Goal: Task Accomplishment & Management: Manage account settings

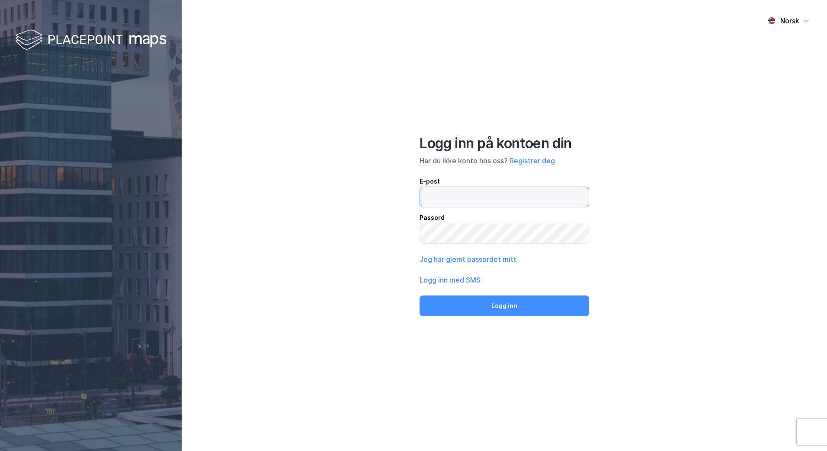
click at [453, 192] on input "email" at bounding box center [504, 197] width 169 height 20
type input "[PERSON_NAME][EMAIL_ADDRESS][DOMAIN_NAME]"
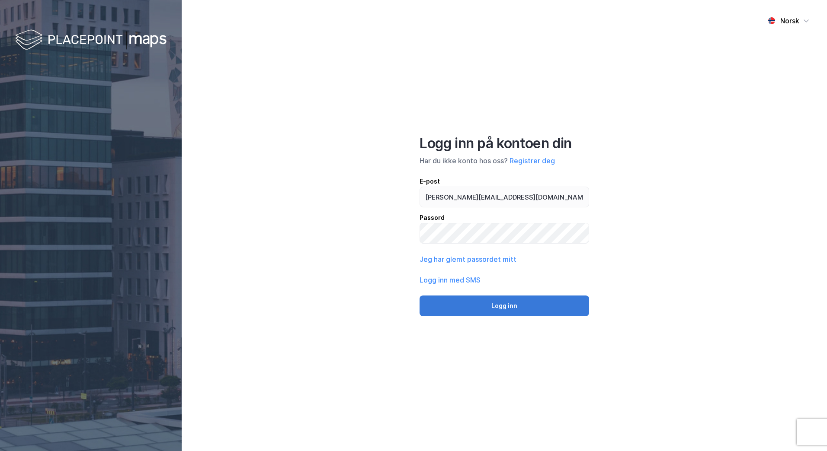
click at [504, 306] on button "Logg inn" at bounding box center [503, 306] width 169 height 21
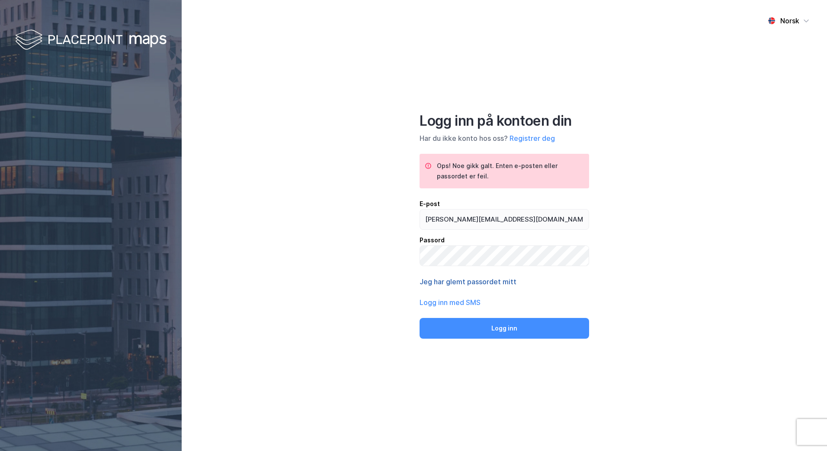
click at [466, 282] on button "Jeg har glemt passordet mitt" at bounding box center [467, 282] width 97 height 10
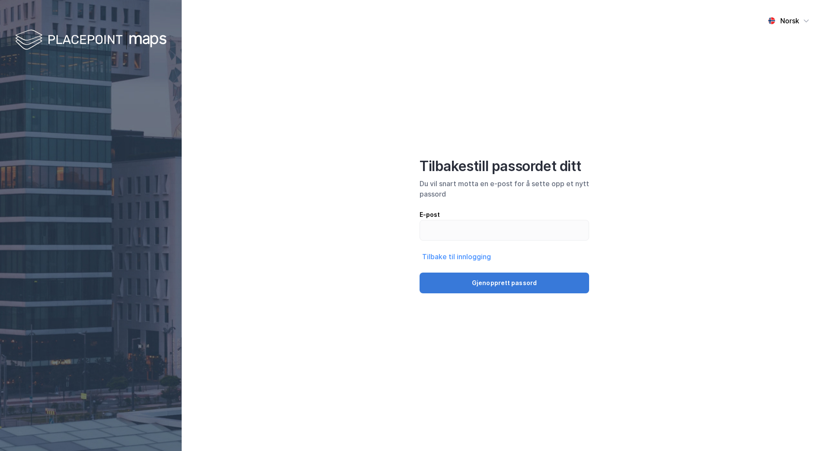
click at [504, 282] on button "Gjenopprett passord" at bounding box center [503, 283] width 169 height 21
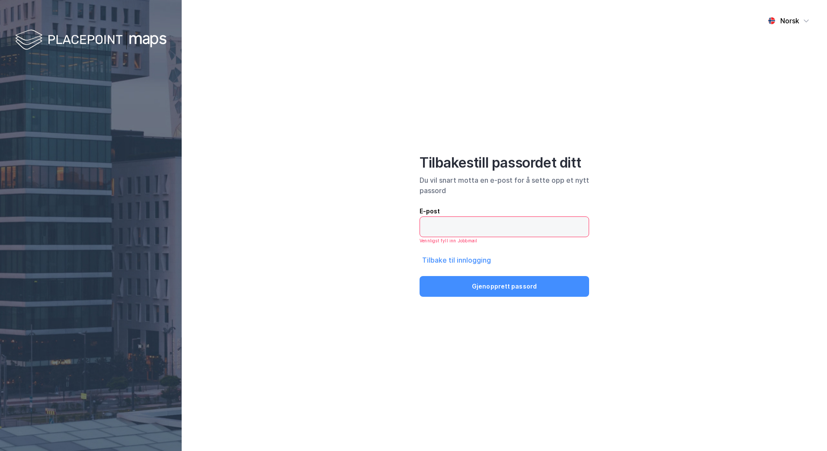
click at [443, 222] on input "email" at bounding box center [504, 227] width 169 height 20
type input "[PERSON_NAME].efskin"
